Goal: Transaction & Acquisition: Subscribe to service/newsletter

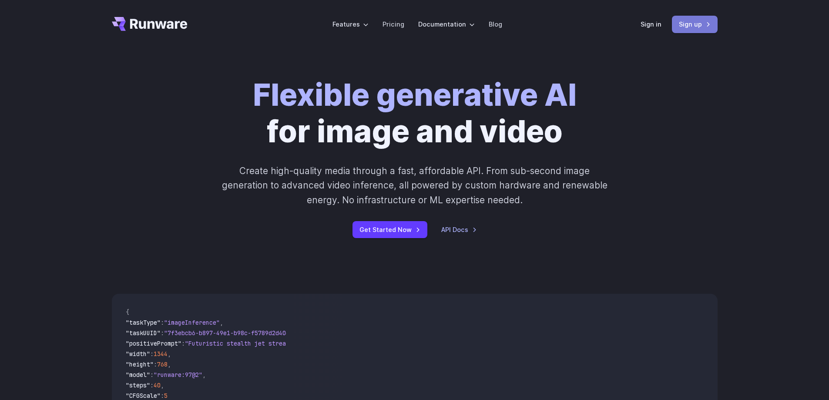
click at [704, 25] on link "Sign up" at bounding box center [695, 24] width 46 height 17
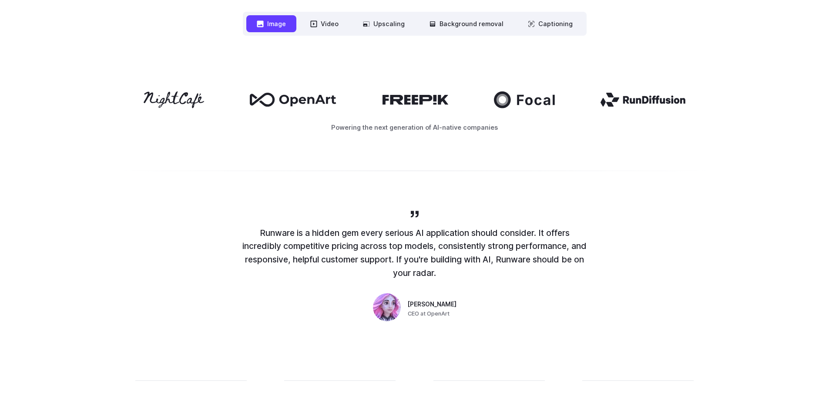
scroll to position [217, 0]
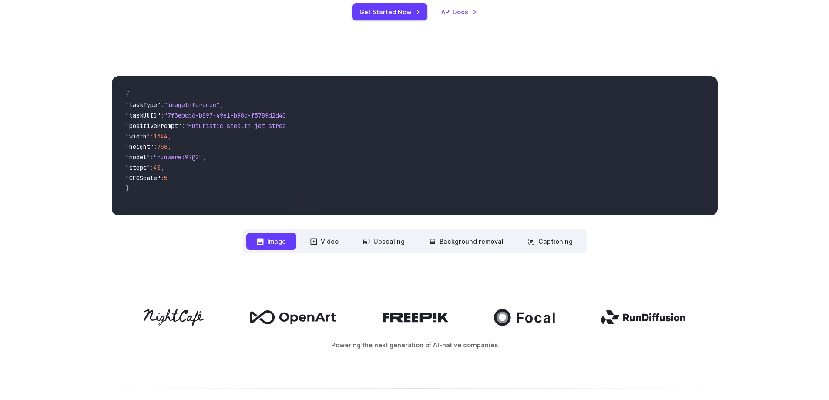
drag, startPoint x: 177, startPoint y: 180, endPoint x: 114, endPoint y: 105, distance: 98.7
click at [114, 105] on div "{ "taskType" : "imageInference" , "taskUUID" : "7f3ebcb6-b897-49e1-b98c-f5789d2…" at bounding box center [203, 145] width 182 height 139
copy code ""taskType" : "imageInference" , "taskUUID" : "7f3ebcb6-b897-49e1-b98c-f5789d2d4…"
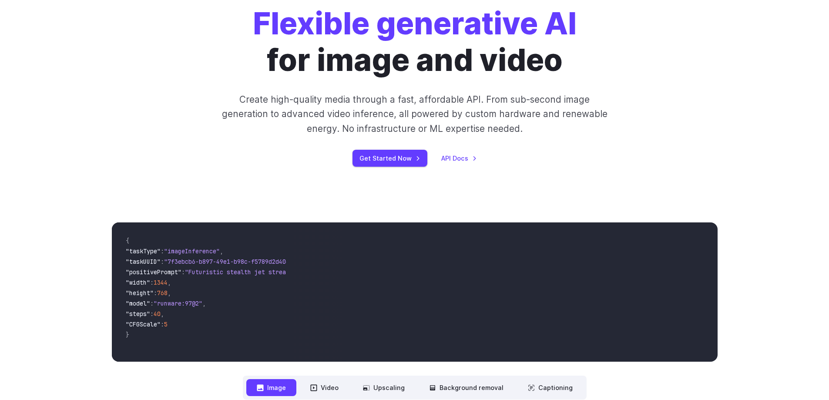
scroll to position [0, 0]
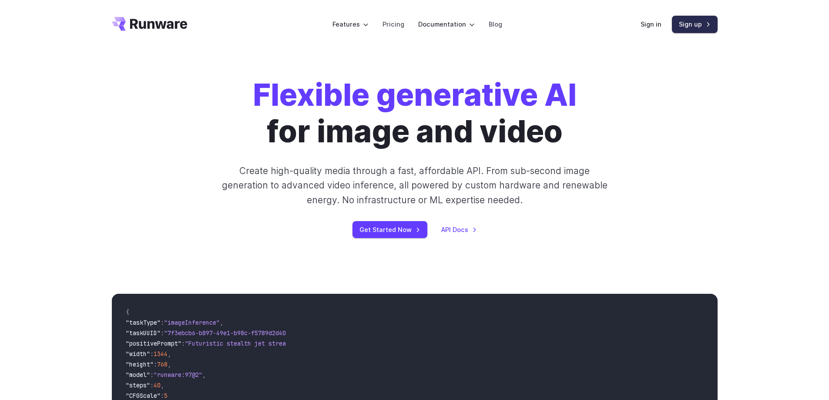
click at [700, 31] on link "Sign up" at bounding box center [695, 24] width 46 height 17
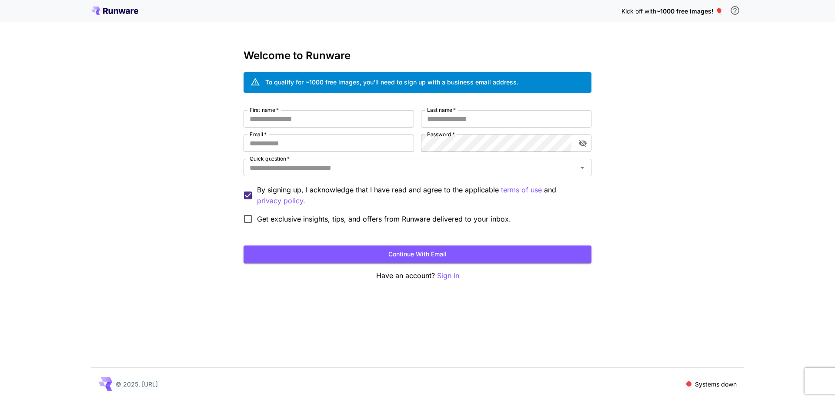
click at [438, 272] on p "Sign in" at bounding box center [448, 275] width 22 height 11
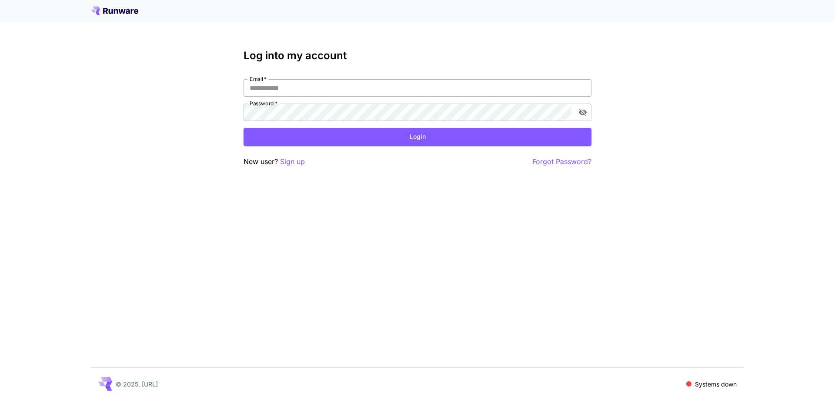
click at [340, 89] on input "Email   *" at bounding box center [418, 87] width 348 height 17
click at [294, 161] on p "Sign up" at bounding box center [292, 161] width 25 height 11
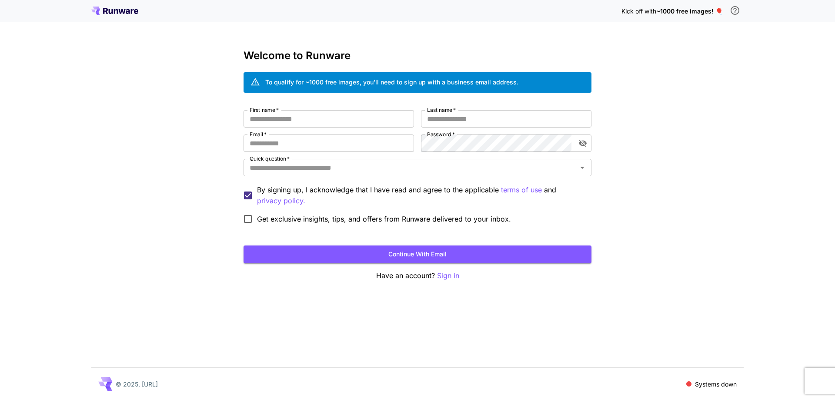
click at [430, 77] on div "To qualify for ~1000 free images, you’ll need to sign up with a business email …" at bounding box center [391, 82] width 253 height 15
click at [378, 142] on input "Email   *" at bounding box center [329, 142] width 170 height 17
click at [376, 111] on input "First name   *" at bounding box center [329, 118] width 170 height 17
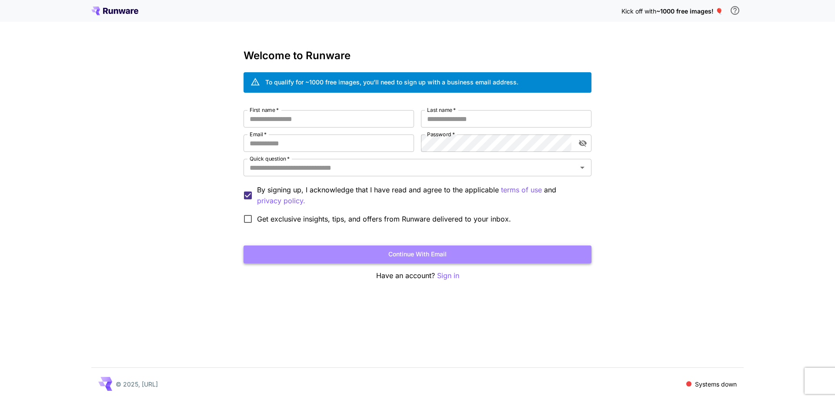
click at [443, 256] on button "Continue with email" at bounding box center [418, 254] width 348 height 18
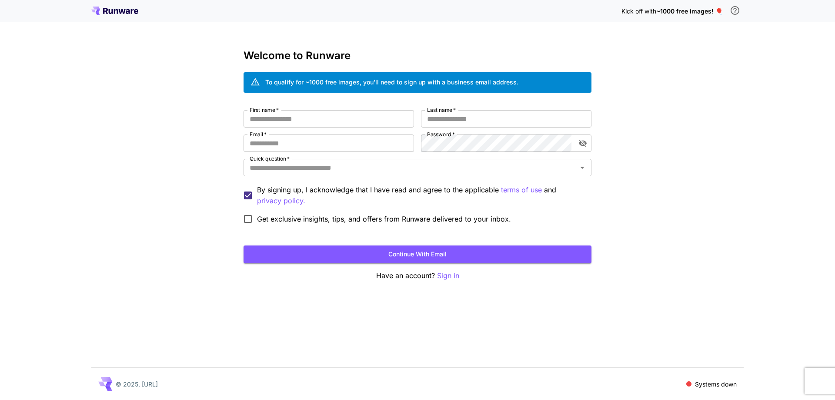
click at [333, 214] on span "Get exclusive insights, tips, and offers from Runware delivered to your inbox." at bounding box center [384, 219] width 254 height 10
click at [376, 245] on button "Continue with email" at bounding box center [418, 254] width 348 height 18
click at [328, 119] on input "First name   *" at bounding box center [329, 118] width 170 height 17
